Goal: Navigation & Orientation: Find specific page/section

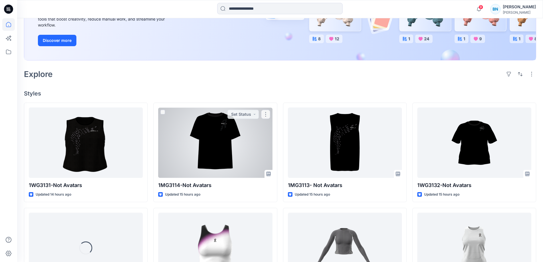
scroll to position [114, 0]
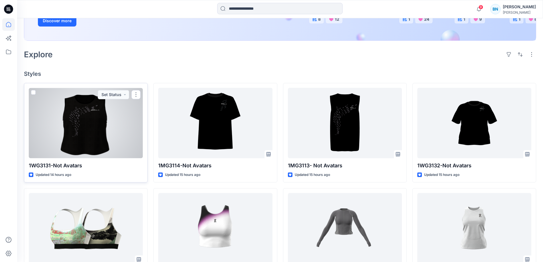
click at [127, 128] on div at bounding box center [86, 123] width 114 height 70
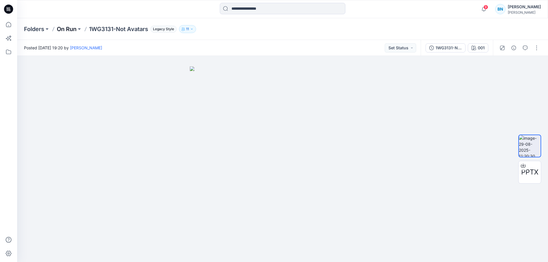
click at [63, 29] on p "On Run" at bounding box center [67, 29] width 20 height 8
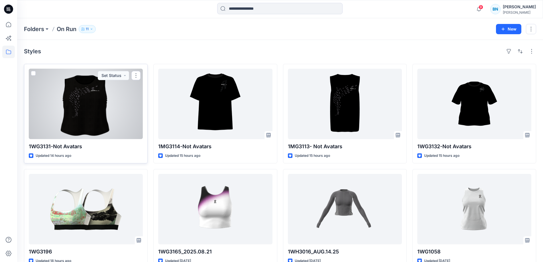
click at [108, 122] on div at bounding box center [86, 104] width 114 height 70
